Goal: Entertainment & Leisure: Browse casually

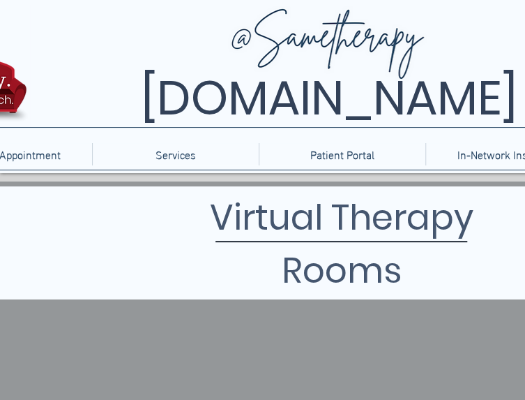
click at [181, 241] on h1 "Virtual Therapy Rooms" at bounding box center [342, 244] width 424 height 106
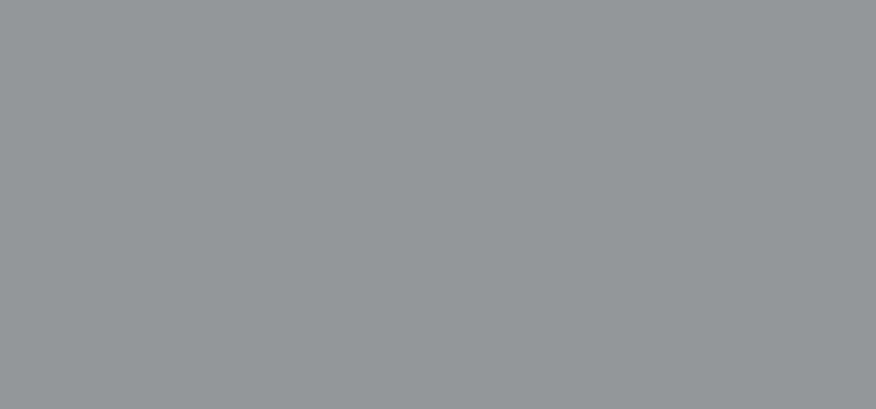
scroll to position [395, 0]
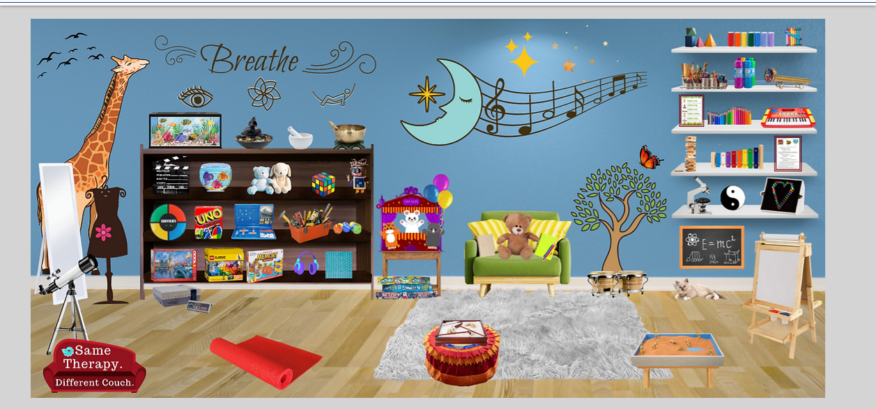
scroll to position [167, 0]
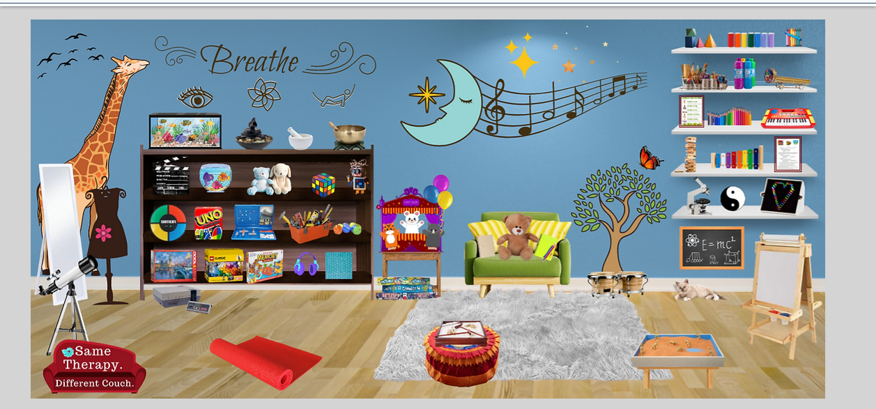
click at [681, 341] on icon "An image of a sand tray that when clicked brings you to an online version of a …" at bounding box center [677, 362] width 92 height 50
click at [215, 178] on icon "A fishbowl that when clicked brings you to a fish tank game." at bounding box center [211, 176] width 38 height 38
click at [455, 334] on icon "main content" at bounding box center [460, 331] width 45 height 24
click at [565, 199] on img "main content" at bounding box center [428, 209] width 795 height 379
click at [345, 220] on icon "An image of marbles that when clicked brings you to a breathing gif." at bounding box center [346, 224] width 31 height 31
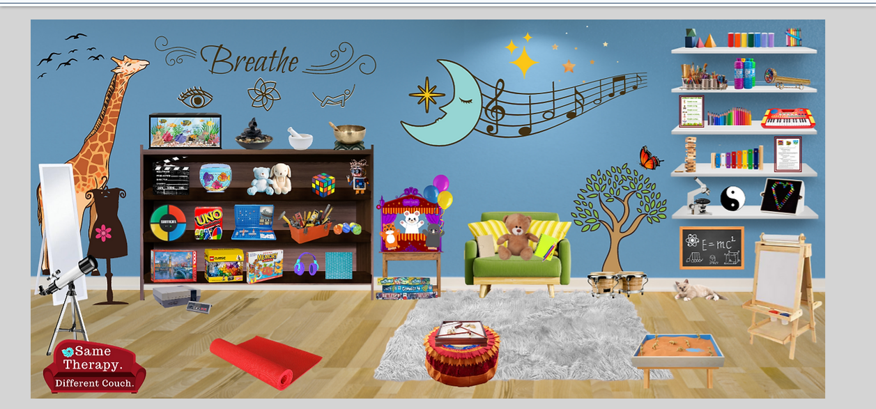
click at [514, 237] on icon "main content" at bounding box center [513, 236] width 39 height 39
click at [426, 231] on icon "An image of a puppet that when clicked brings you to a puppet theater game." at bounding box center [433, 237] width 24 height 24
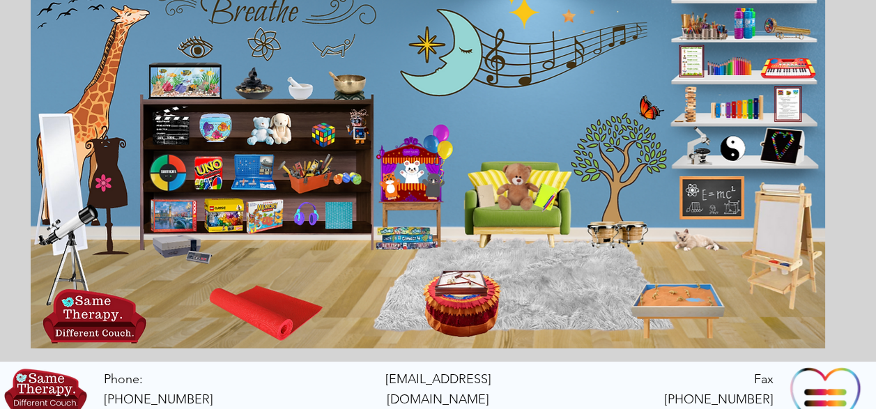
scroll to position [218, 0]
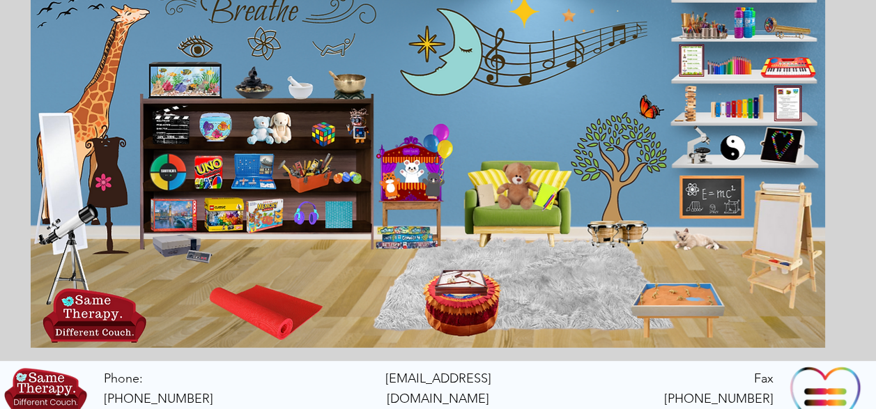
click at [178, 247] on icon "An image of an old school Nintendo console that when clicked brings you to an o…" at bounding box center [181, 248] width 60 height 24
click at [462, 47] on icon "main content" at bounding box center [435, 50] width 85 height 85
click at [202, 180] on icon "An image of the game Uno that when clicked brings you to an online version of t…" at bounding box center [207, 172] width 31 height 36
click at [296, 176] on icon "An image of a toy tool box that when clicked brings you to a series of building…" at bounding box center [301, 171] width 51 height 35
